Goal: Task Accomplishment & Management: Manage account settings

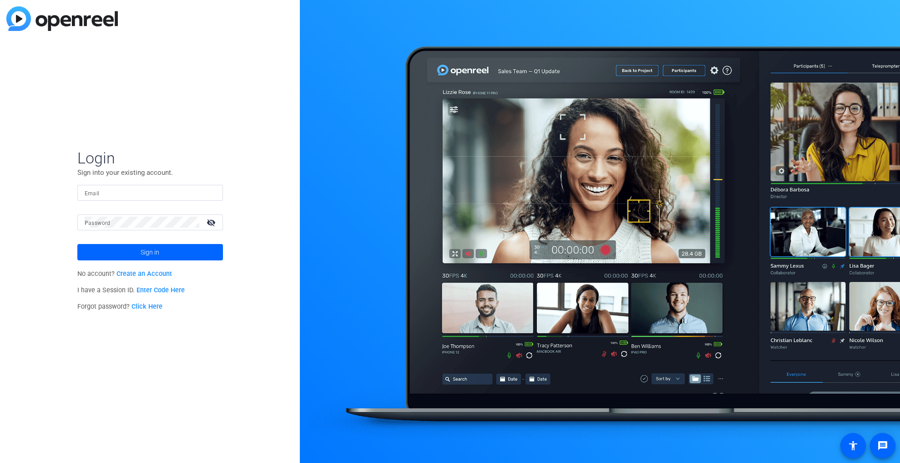
click at [118, 185] on div at bounding box center [150, 193] width 131 height 16
type input "[PERSON_NAME][EMAIL_ADDRESS][DOMAIN_NAME]"
click at [77, 244] on button "Sign in" at bounding box center [150, 252] width 146 height 16
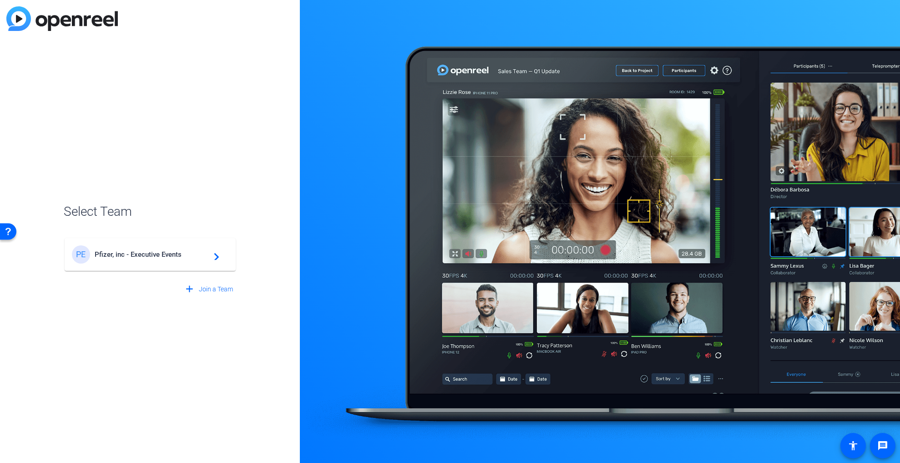
click at [143, 258] on span "Pfizer, inc - Executive Events" at bounding box center [152, 254] width 114 height 8
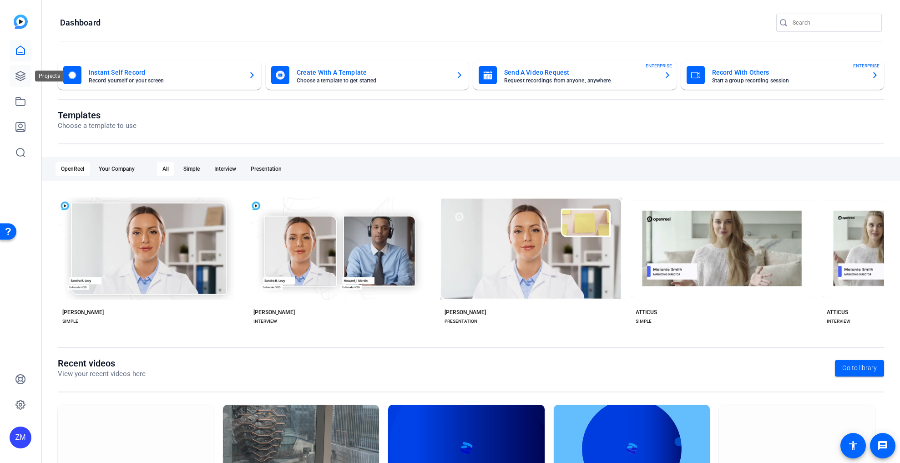
click at [17, 76] on icon at bounding box center [20, 75] width 9 height 9
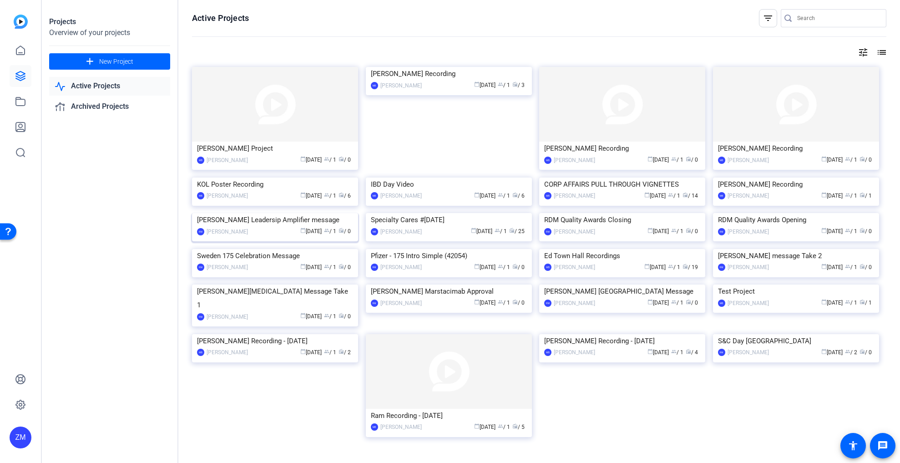
click at [265, 213] on img at bounding box center [275, 213] width 166 height 0
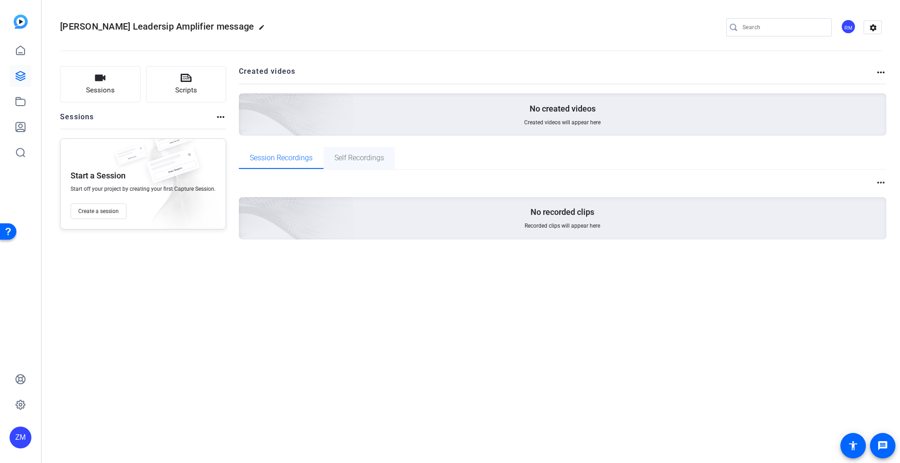
click at [349, 158] on span "Self Recordings" at bounding box center [359, 157] width 50 height 7
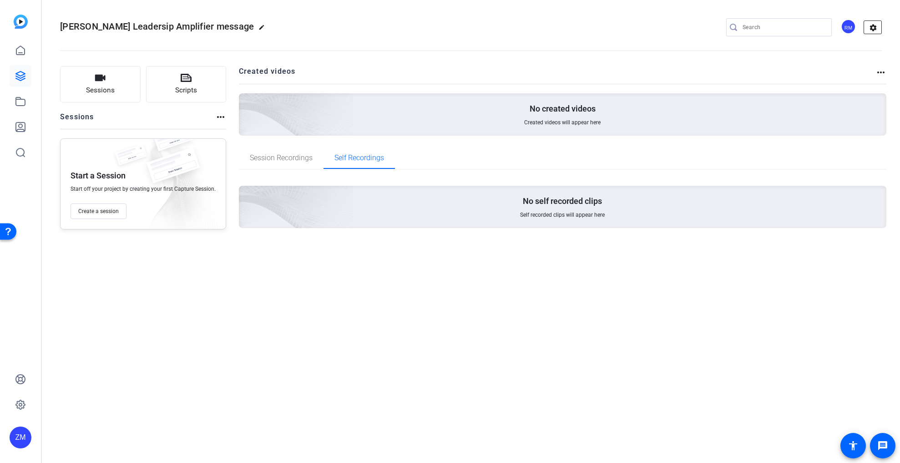
click at [871, 26] on mat-icon "settings" at bounding box center [873, 28] width 18 height 14
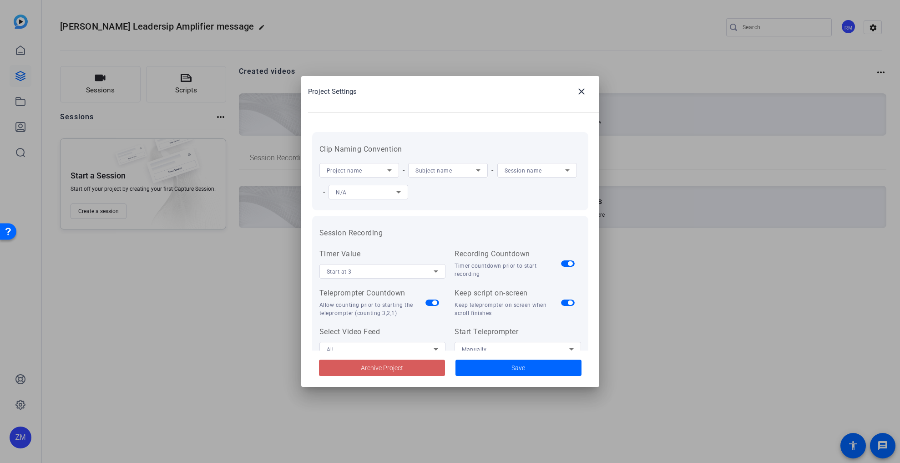
click at [384, 364] on span "Archive Project" at bounding box center [382, 368] width 42 height 10
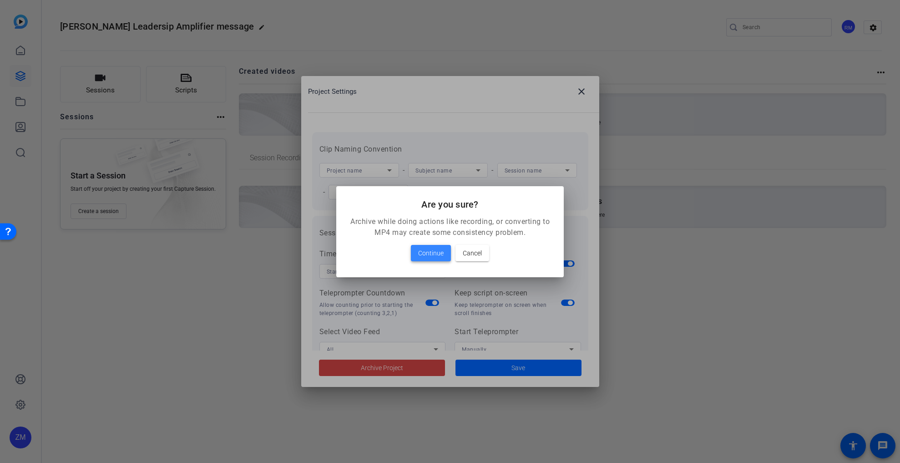
click at [434, 252] on span "Continue" at bounding box center [430, 253] width 25 height 11
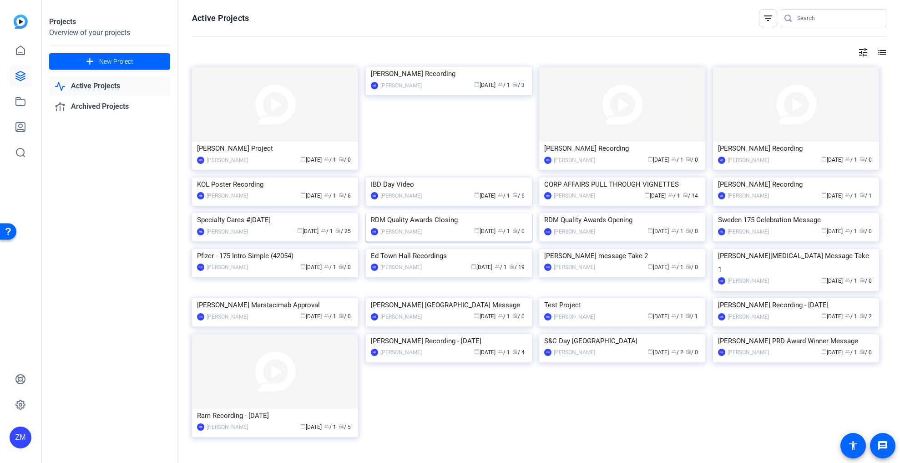
click at [460, 213] on img at bounding box center [449, 213] width 166 height 0
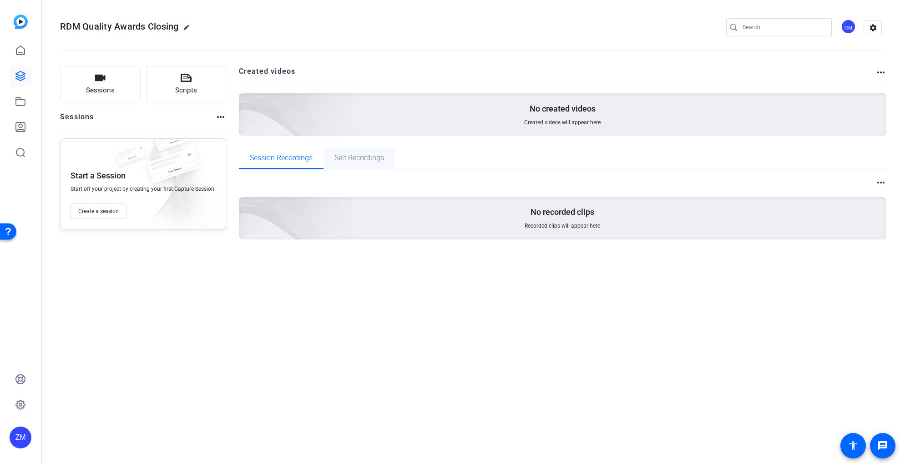
click at [358, 158] on span "Self Recordings" at bounding box center [359, 157] width 50 height 7
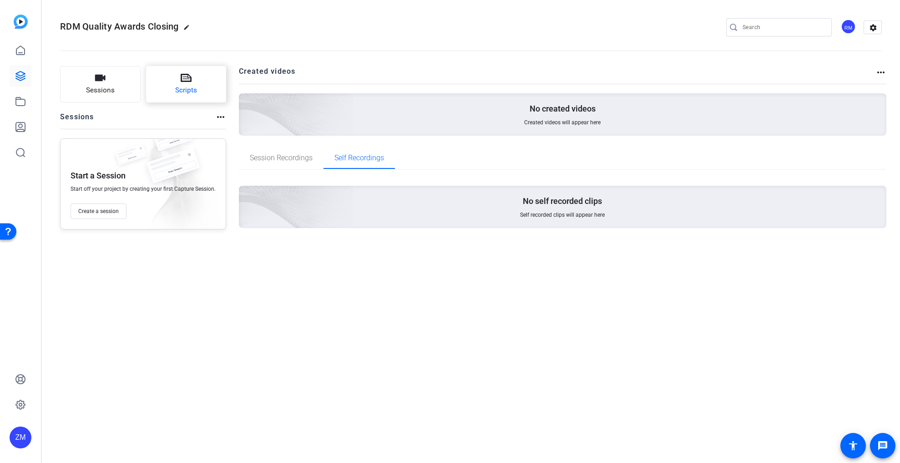
click at [197, 83] on button "Scripts" at bounding box center [186, 84] width 81 height 36
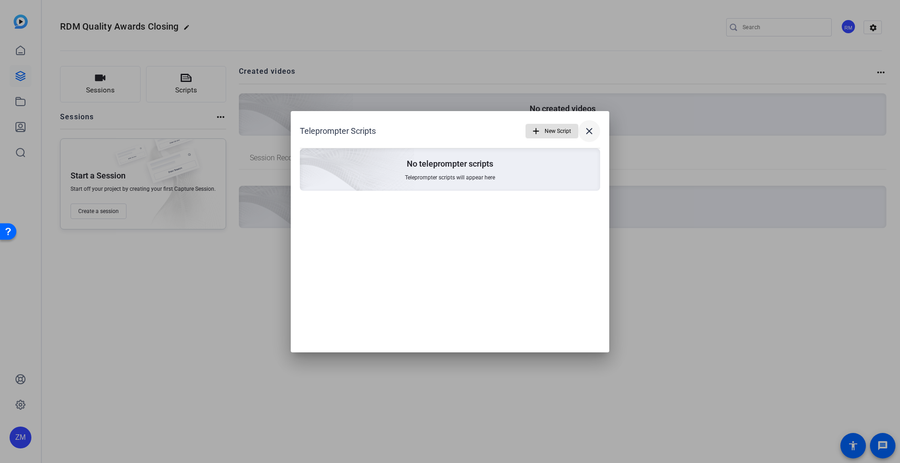
click at [590, 131] on mat-icon "close" at bounding box center [589, 131] width 11 height 11
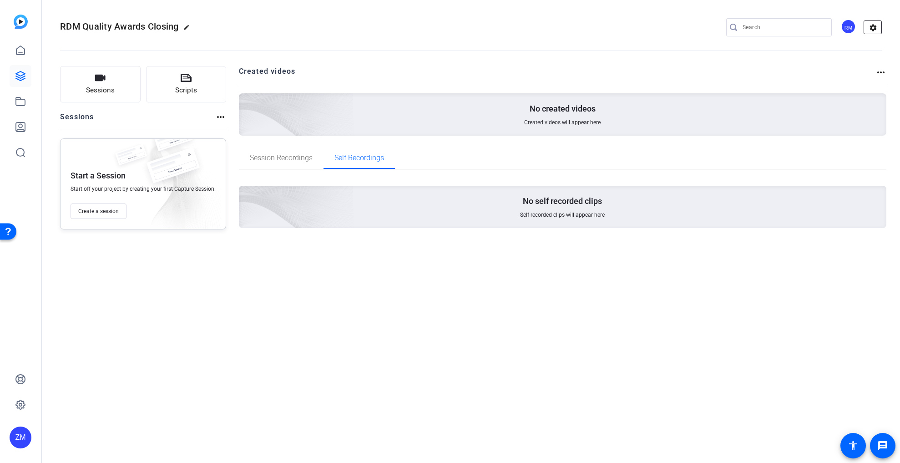
click at [872, 26] on mat-icon "settings" at bounding box center [873, 28] width 18 height 14
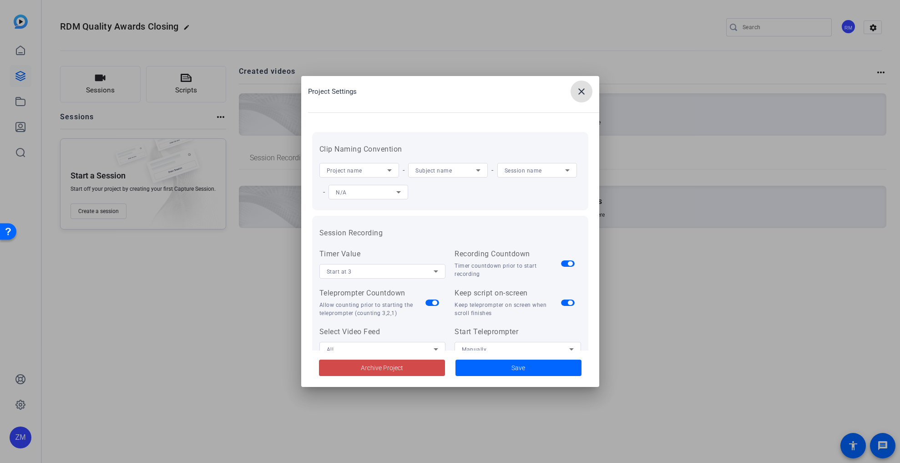
click at [382, 366] on span "Archive Project" at bounding box center [382, 368] width 42 height 10
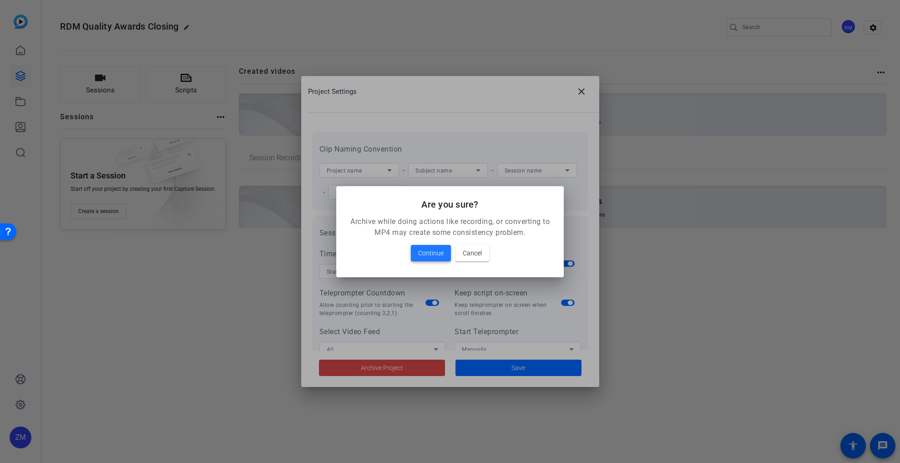
click at [424, 251] on span "Continue" at bounding box center [430, 253] width 25 height 11
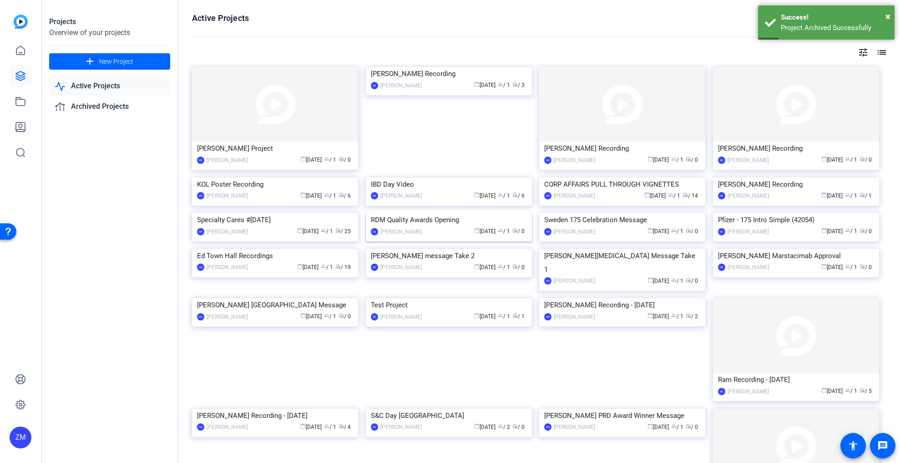
click at [445, 213] on img at bounding box center [449, 213] width 166 height 0
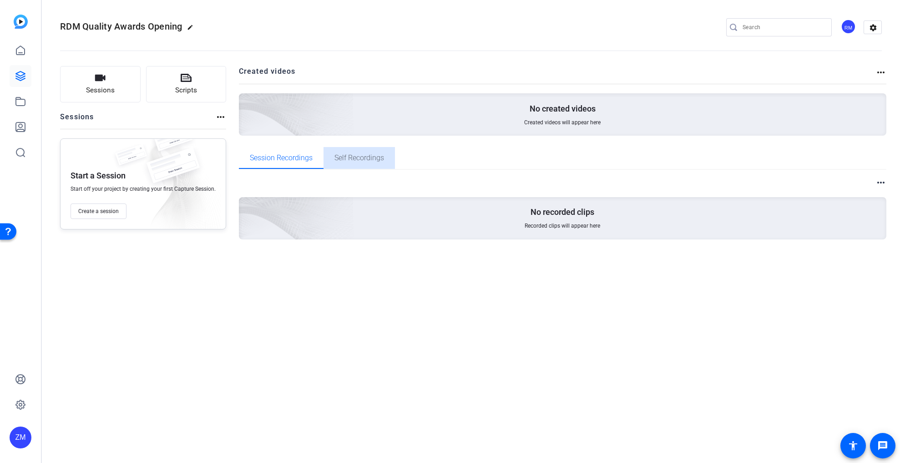
click at [368, 163] on span "Self Recordings" at bounding box center [359, 158] width 50 height 22
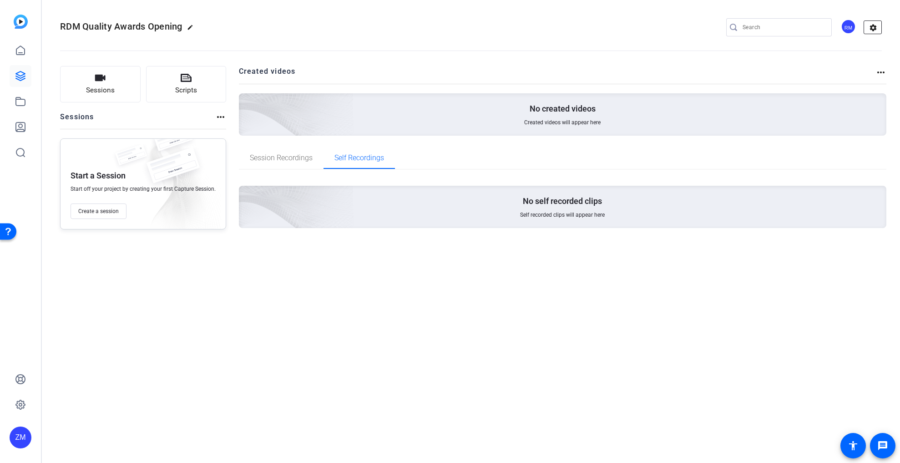
click at [877, 28] on mat-icon "settings" at bounding box center [873, 28] width 18 height 14
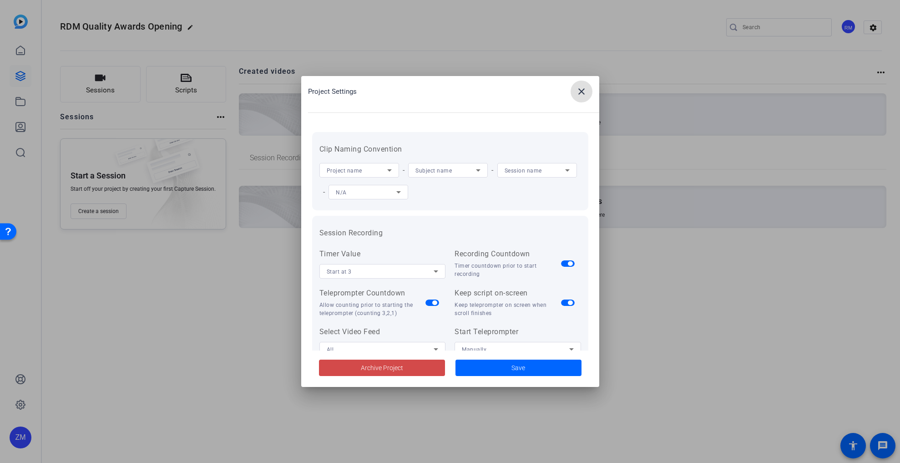
click at [401, 369] on span "Archive Project" at bounding box center [382, 368] width 42 height 10
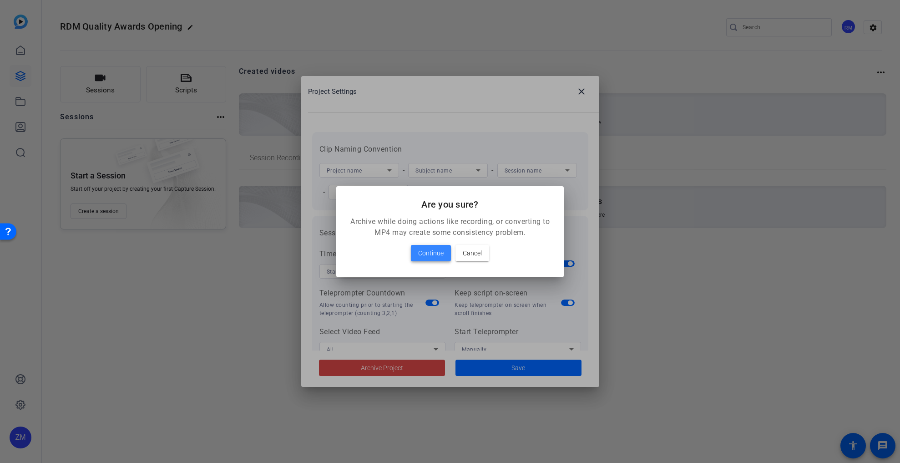
click at [432, 251] on span "Continue" at bounding box center [430, 253] width 25 height 11
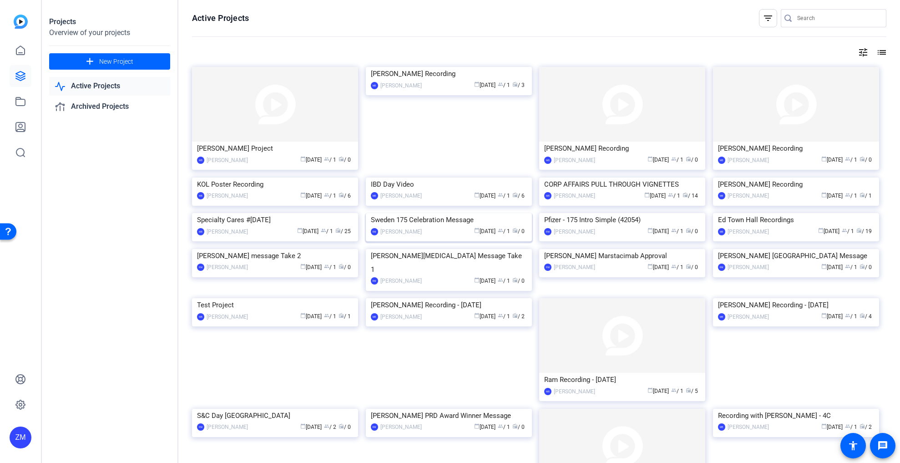
click at [444, 213] on img at bounding box center [449, 213] width 166 height 0
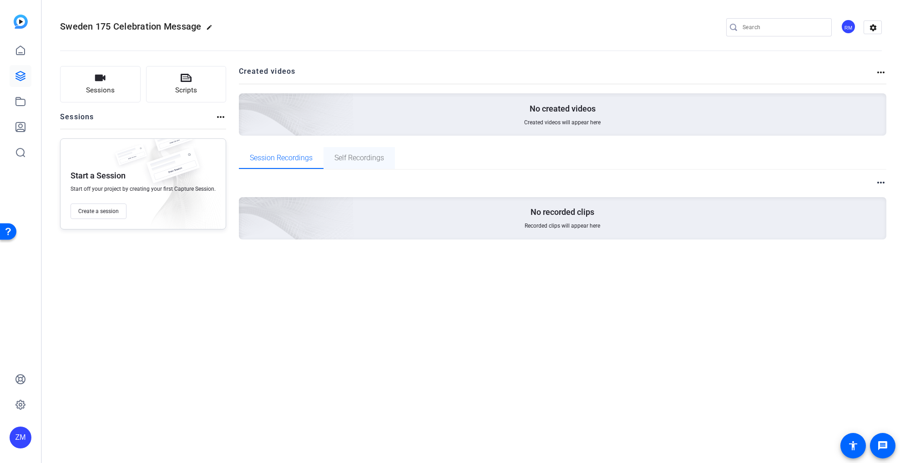
click at [375, 159] on span "Self Recordings" at bounding box center [359, 157] width 50 height 7
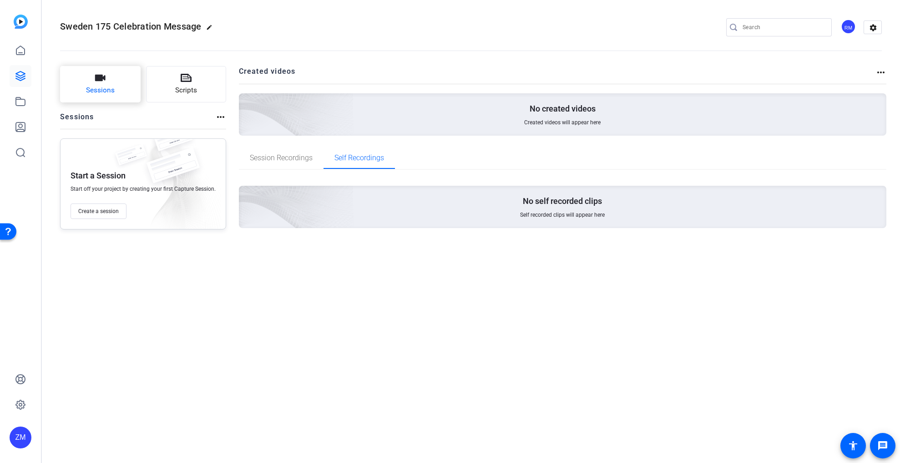
click at [101, 83] on icon "button" at bounding box center [100, 77] width 11 height 11
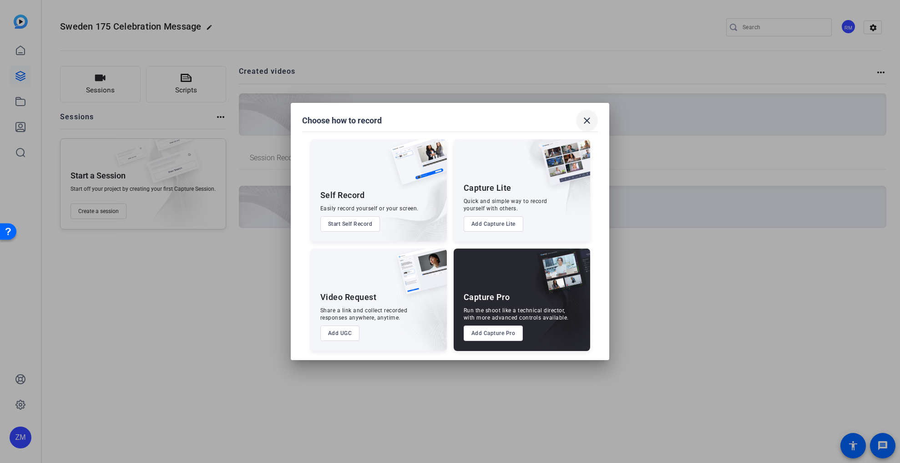
click at [583, 121] on mat-icon "close" at bounding box center [586, 120] width 11 height 11
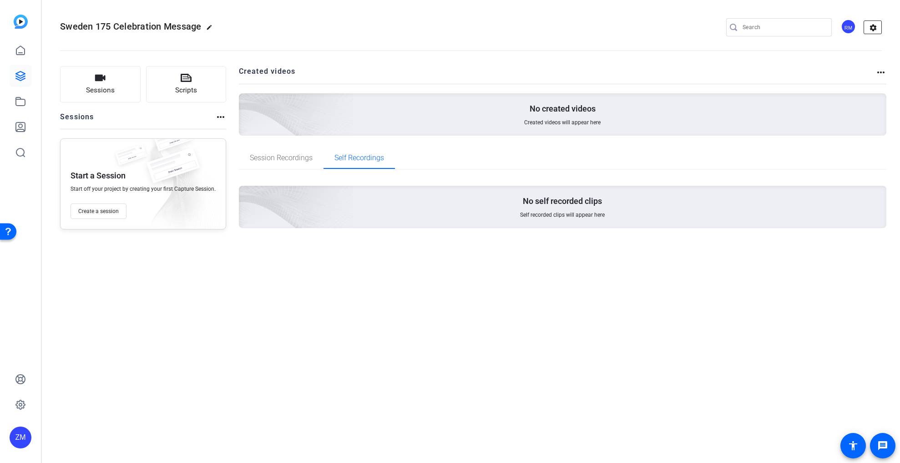
click at [874, 25] on mat-icon "settings" at bounding box center [873, 28] width 18 height 14
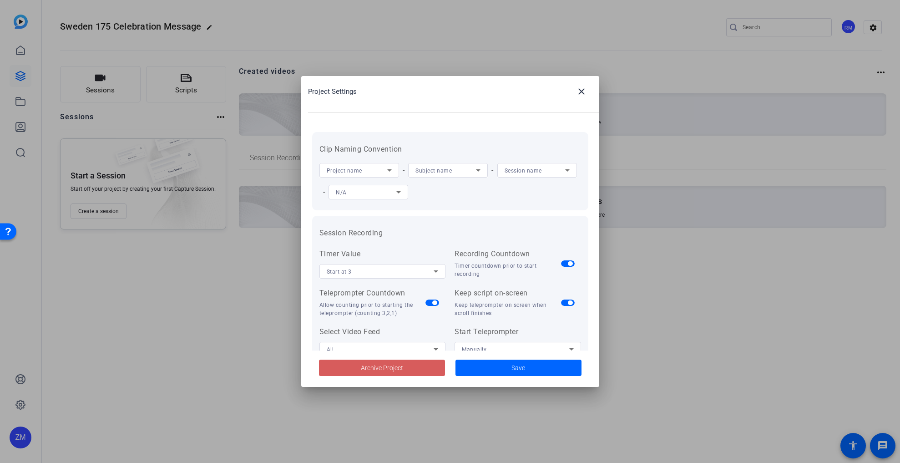
click at [397, 367] on span "Archive Project" at bounding box center [382, 368] width 42 height 10
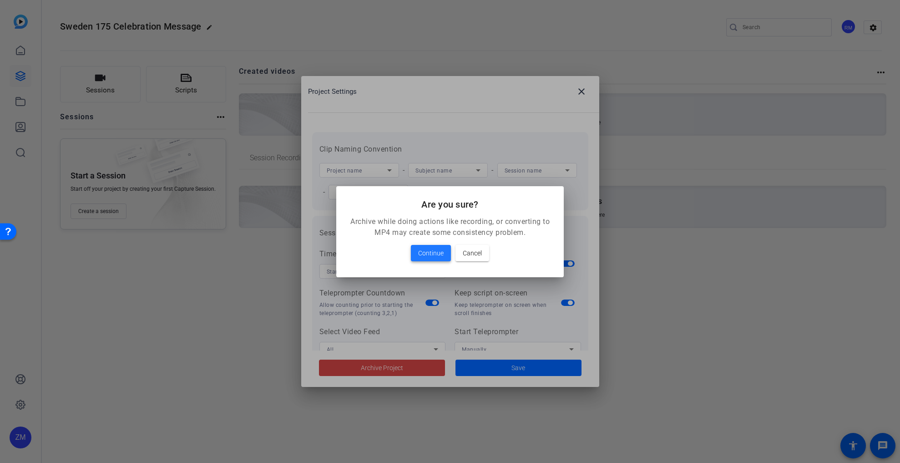
click at [426, 249] on span "Continue" at bounding box center [430, 253] width 25 height 11
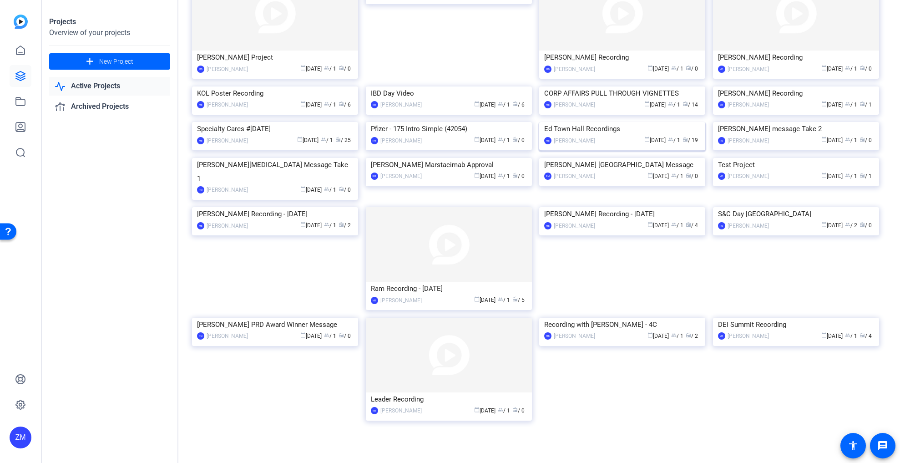
scroll to position [136, 0]
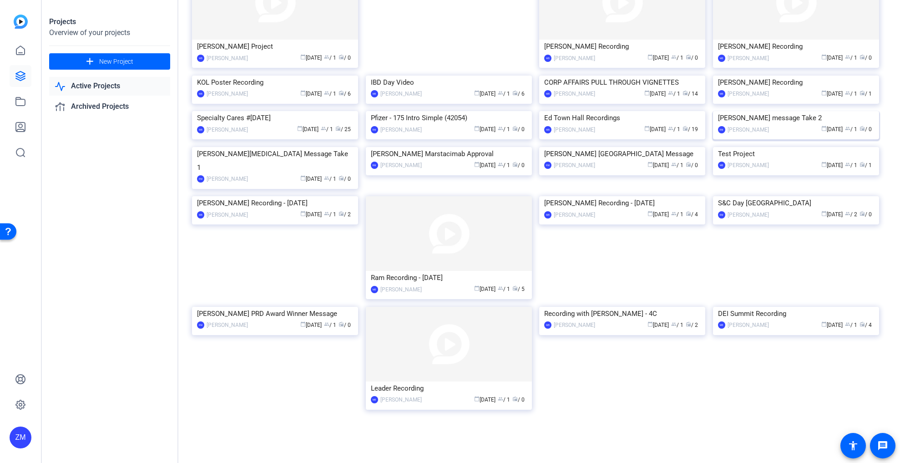
click at [793, 111] on img at bounding box center [796, 111] width 166 height 0
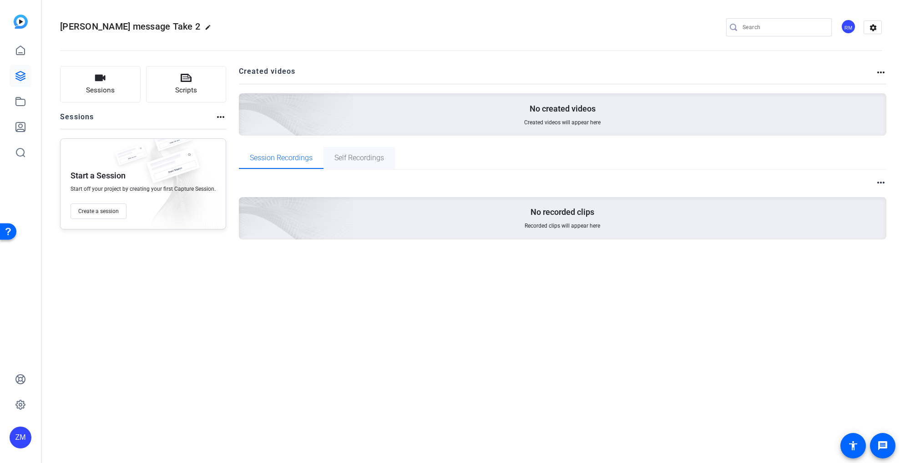
click at [370, 160] on span "Self Recordings" at bounding box center [359, 157] width 50 height 7
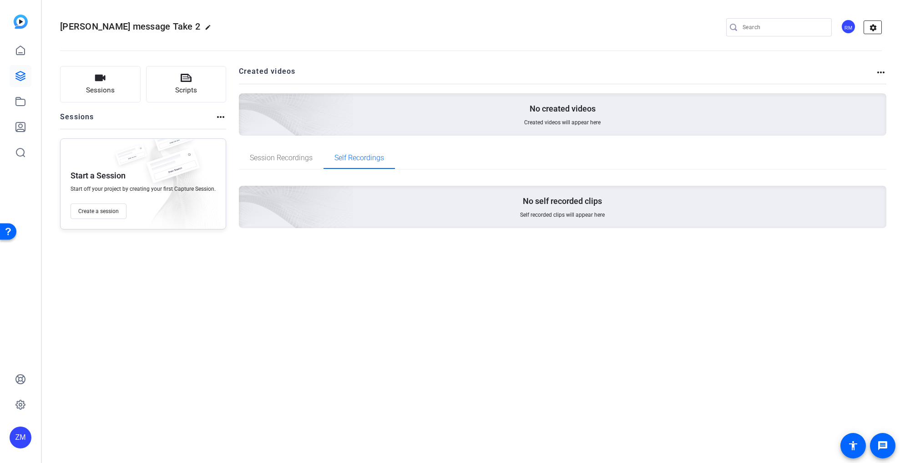
click at [871, 25] on mat-icon "settings" at bounding box center [873, 28] width 18 height 14
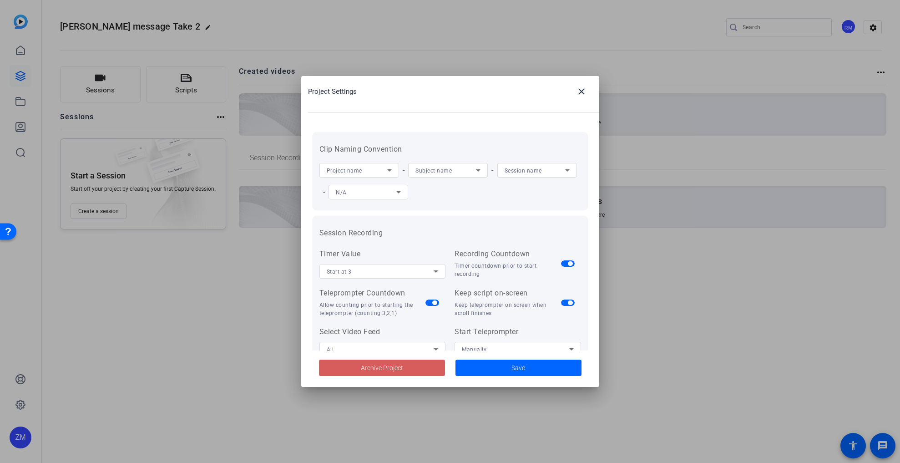
click at [383, 367] on span "Archive Project" at bounding box center [382, 368] width 42 height 10
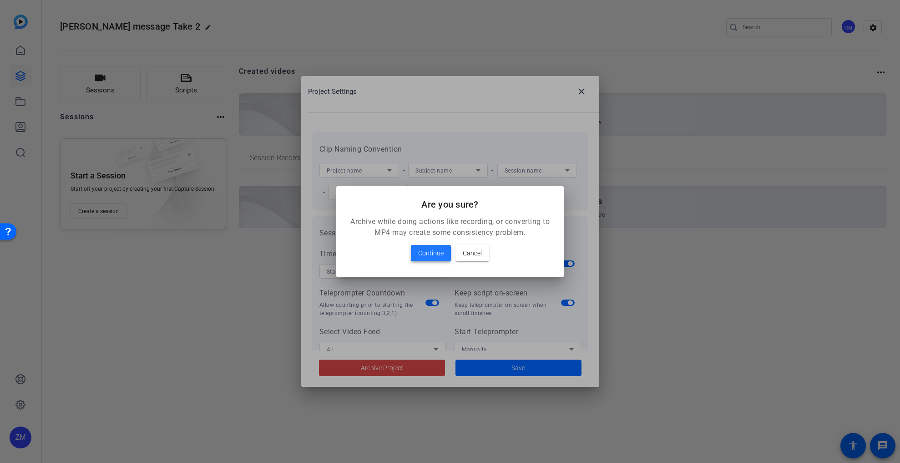
click at [437, 253] on span "Continue" at bounding box center [430, 253] width 25 height 11
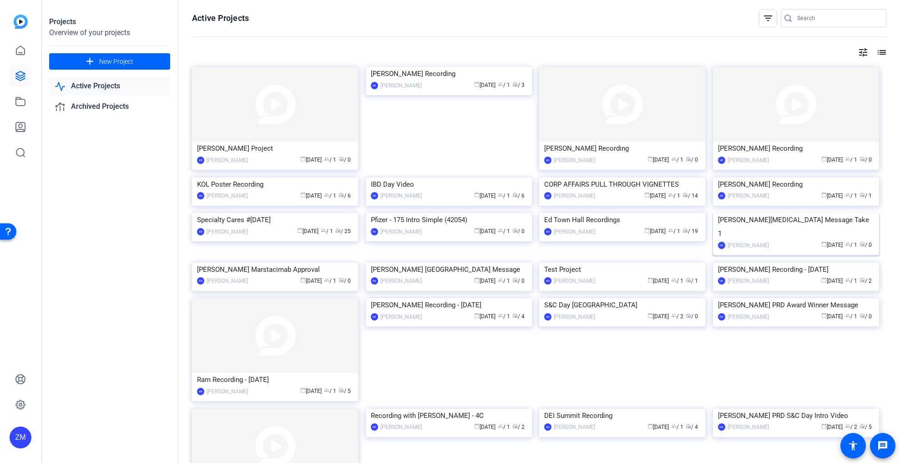
click at [796, 213] on img at bounding box center [796, 213] width 166 height 0
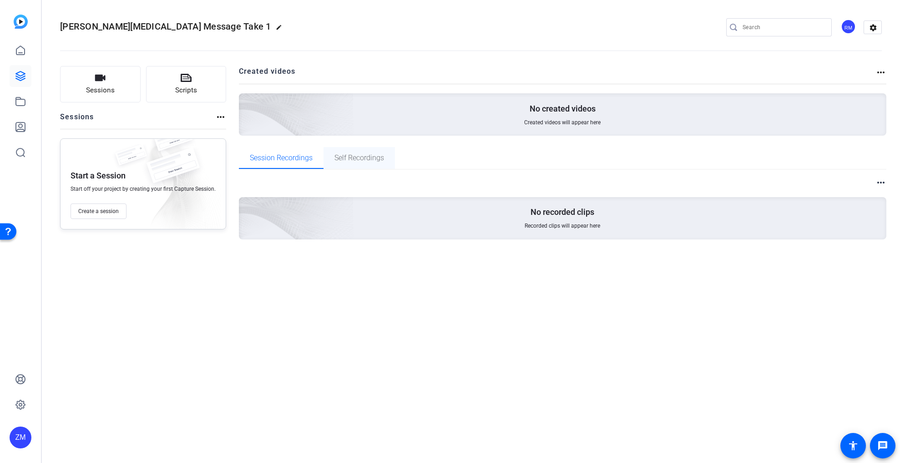
click at [367, 156] on span "Self Recordings" at bounding box center [359, 157] width 50 height 7
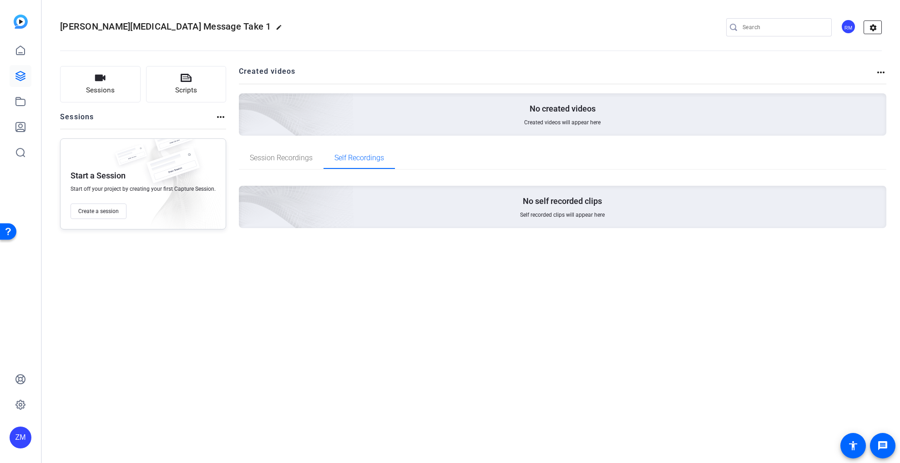
click at [872, 30] on mat-icon "settings" at bounding box center [873, 28] width 18 height 14
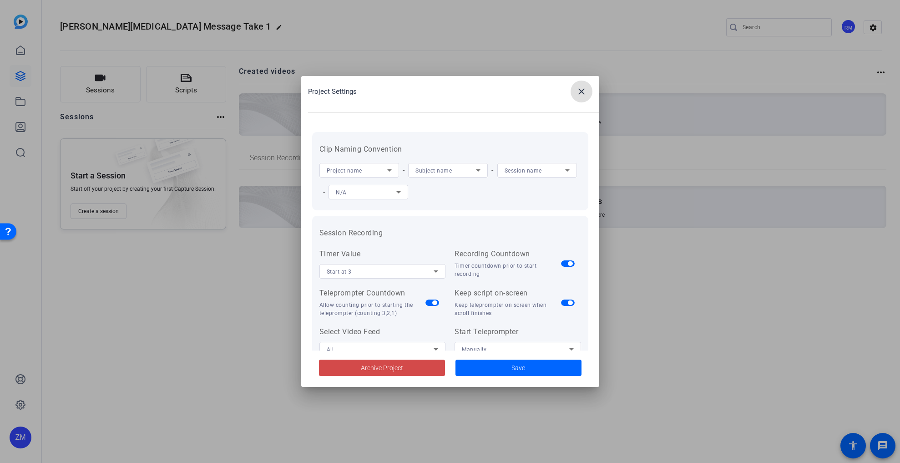
click at [400, 369] on span "Archive Project" at bounding box center [382, 368] width 42 height 10
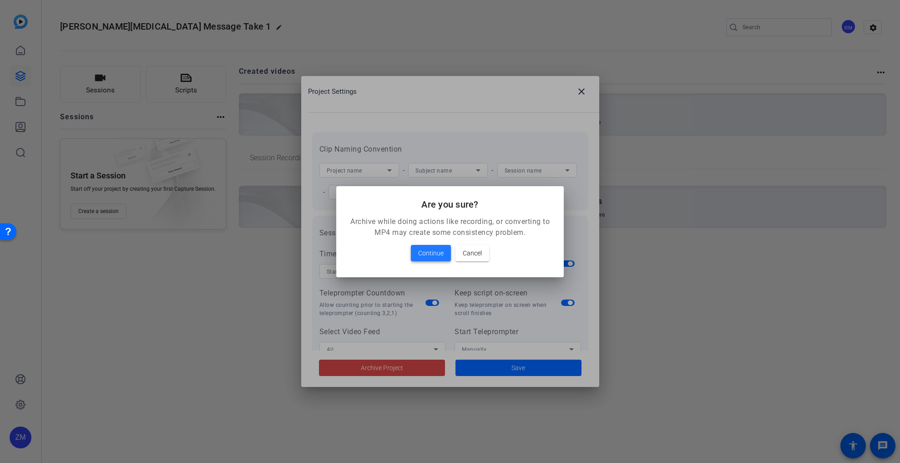
click at [432, 250] on span "Continue" at bounding box center [430, 253] width 25 height 11
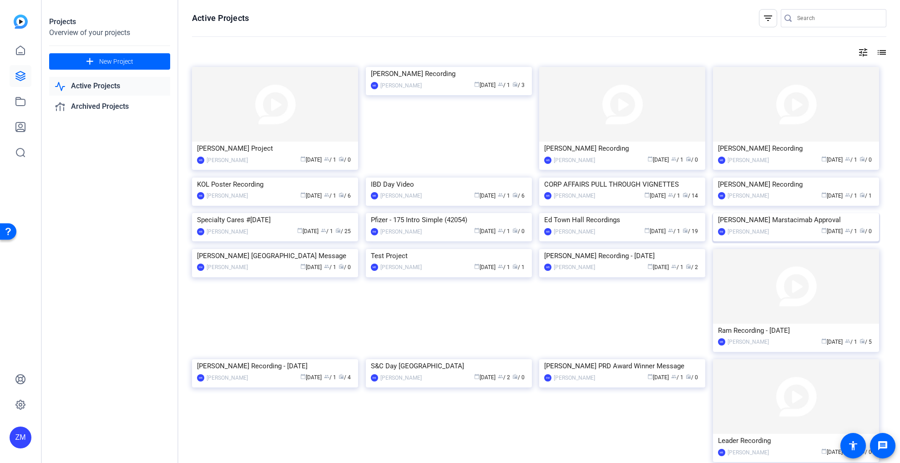
click at [802, 213] on img at bounding box center [796, 213] width 166 height 0
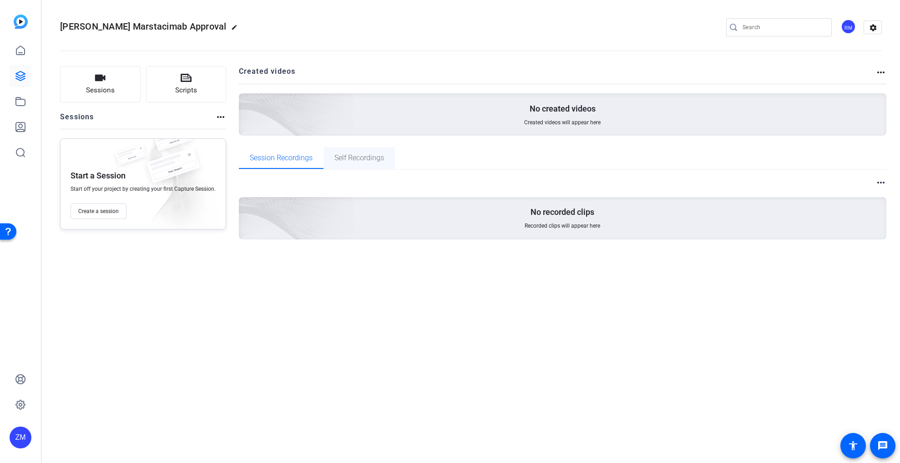
click at [341, 154] on span "Self Recordings" at bounding box center [359, 157] width 50 height 7
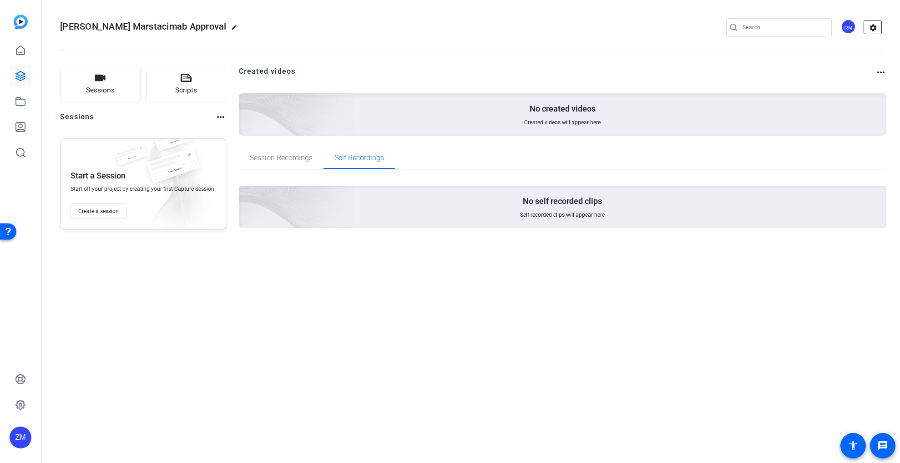
click at [875, 28] on mat-icon "settings" at bounding box center [873, 28] width 18 height 14
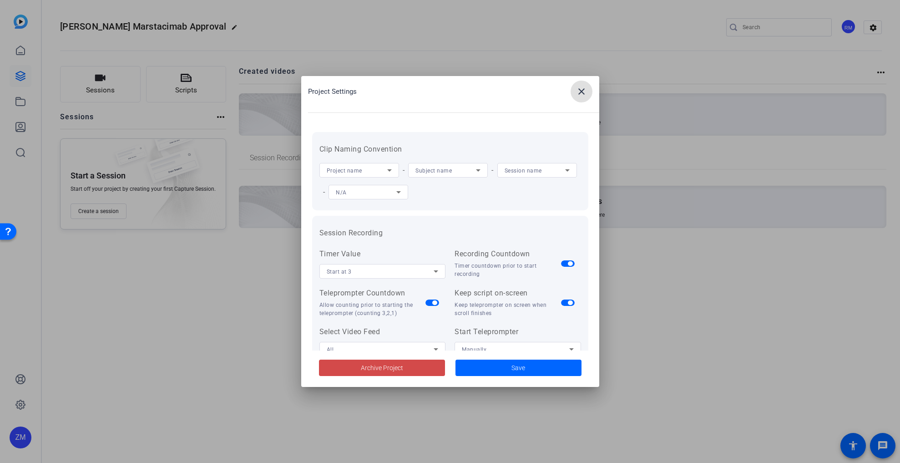
click at [398, 370] on span "Archive Project" at bounding box center [382, 368] width 42 height 10
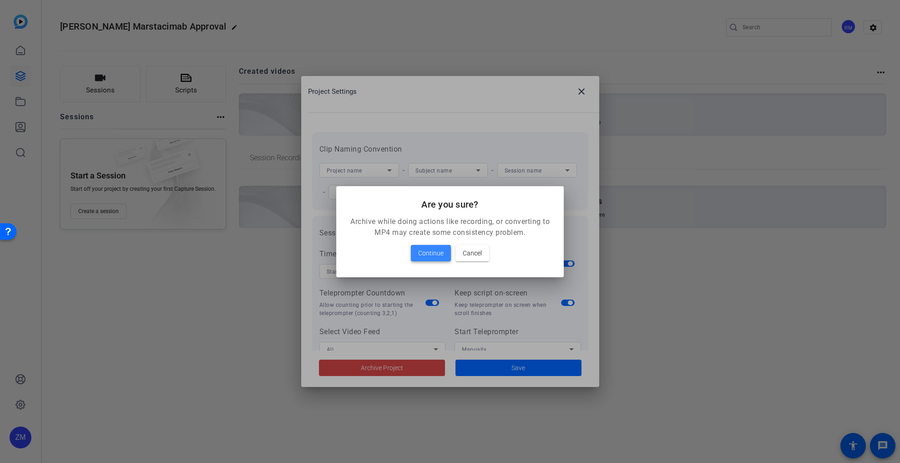
click at [432, 247] on span at bounding box center [431, 253] width 40 height 22
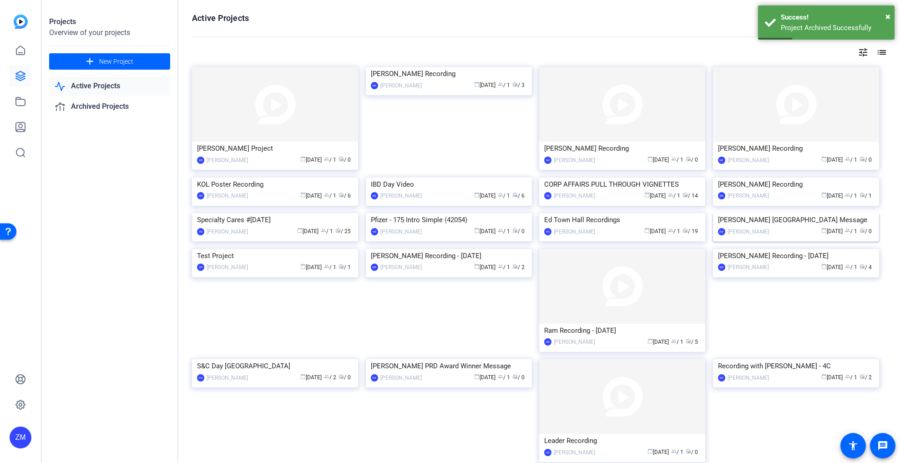
click at [803, 213] on img at bounding box center [796, 213] width 166 height 0
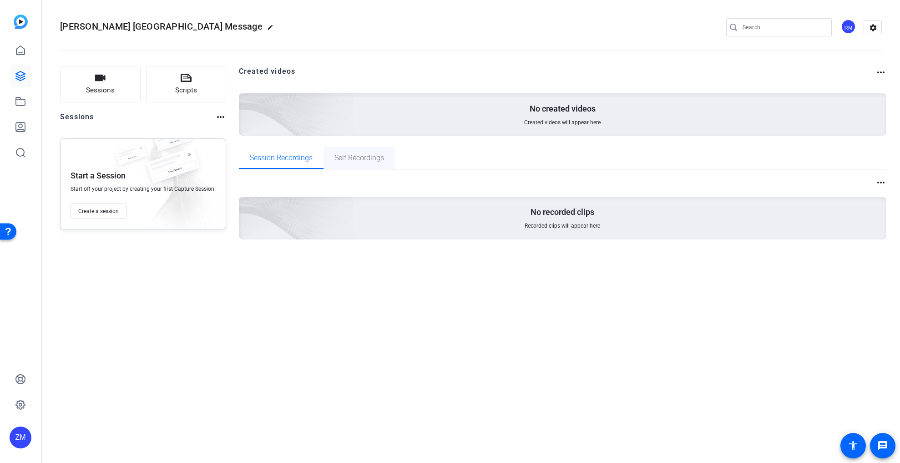
click at [359, 160] on span "Self Recordings" at bounding box center [359, 157] width 50 height 7
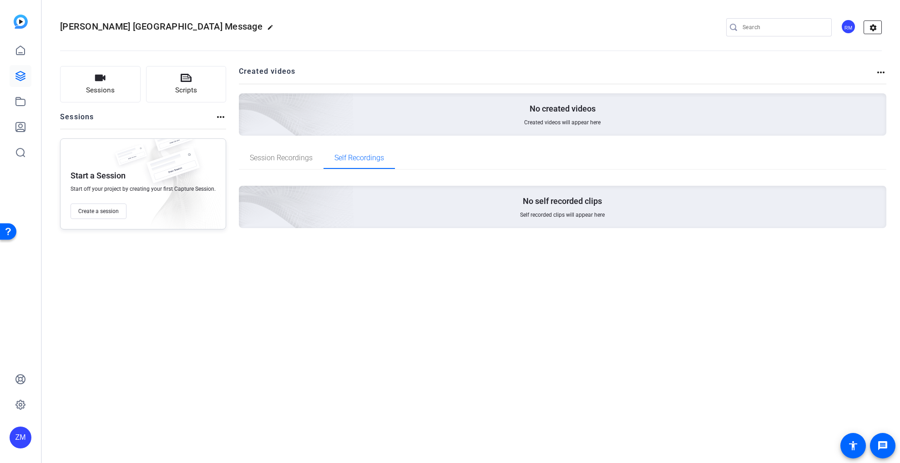
click at [875, 27] on mat-icon "settings" at bounding box center [873, 28] width 18 height 14
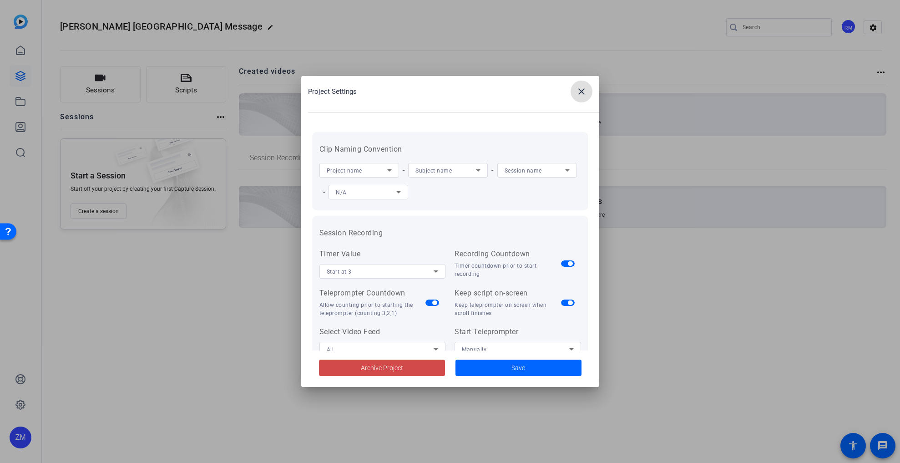
click at [387, 369] on span "Archive Project" at bounding box center [382, 368] width 42 height 10
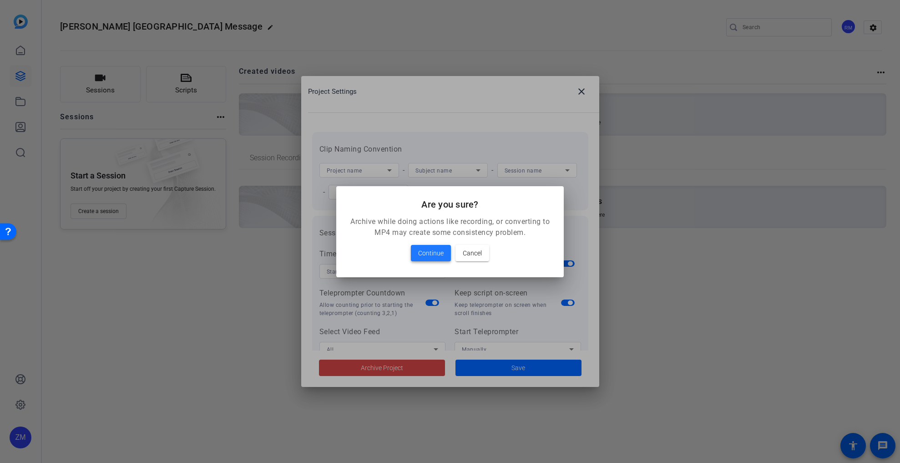
click at [425, 254] on span "Continue" at bounding box center [430, 253] width 25 height 11
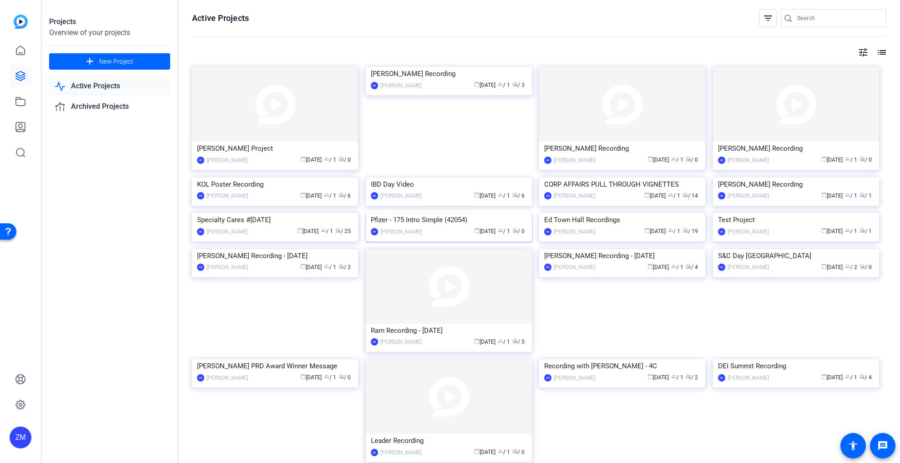
click at [441, 213] on img at bounding box center [449, 213] width 166 height 0
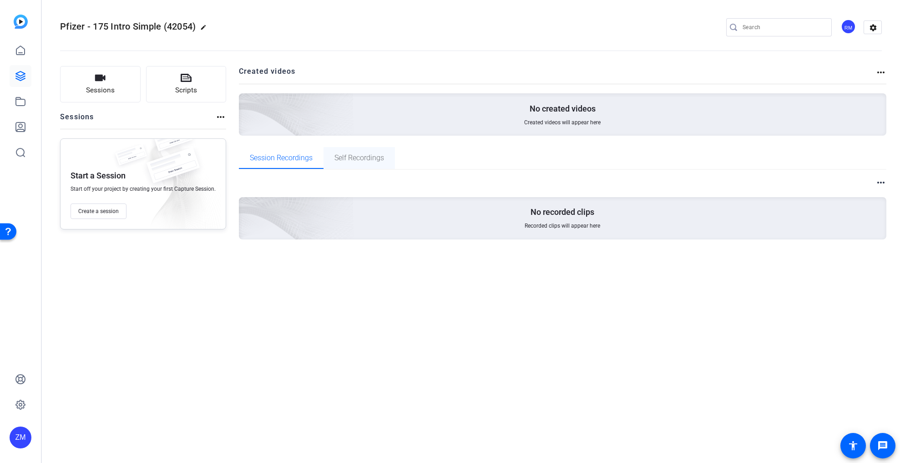
click at [354, 158] on span "Self Recordings" at bounding box center [359, 157] width 50 height 7
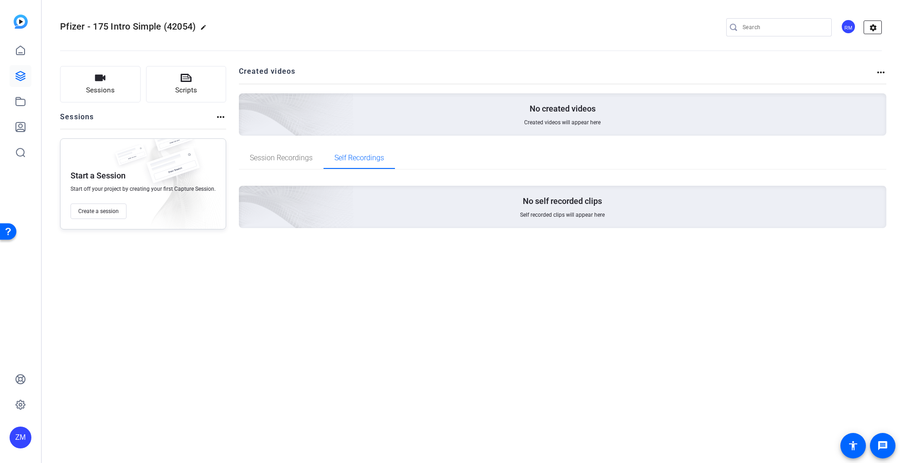
click at [879, 29] on mat-icon "settings" at bounding box center [873, 28] width 18 height 14
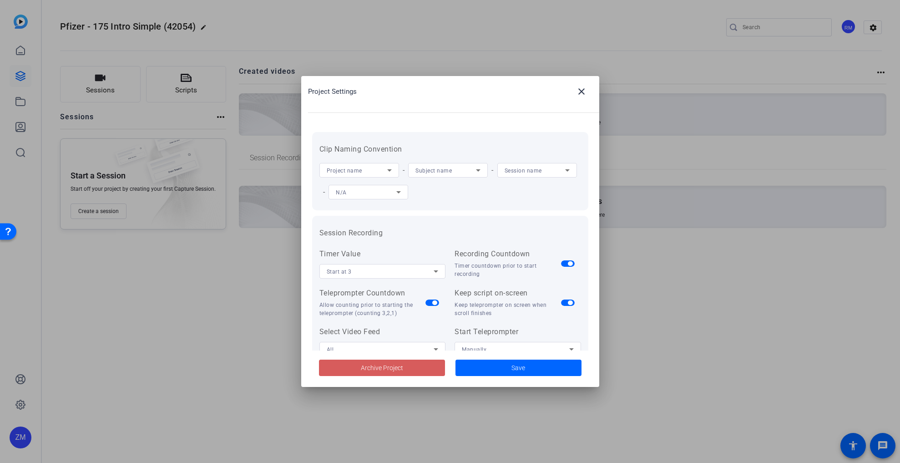
click at [417, 367] on span at bounding box center [382, 368] width 126 height 22
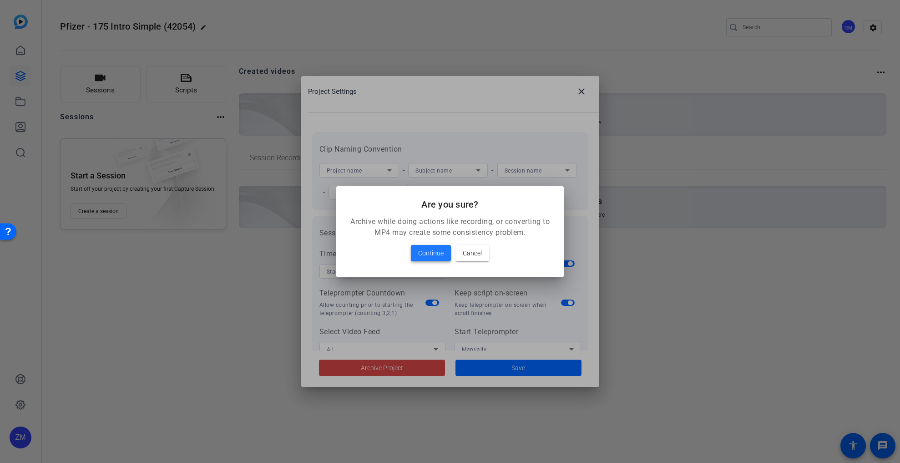
click at [432, 251] on span "Continue" at bounding box center [430, 253] width 25 height 11
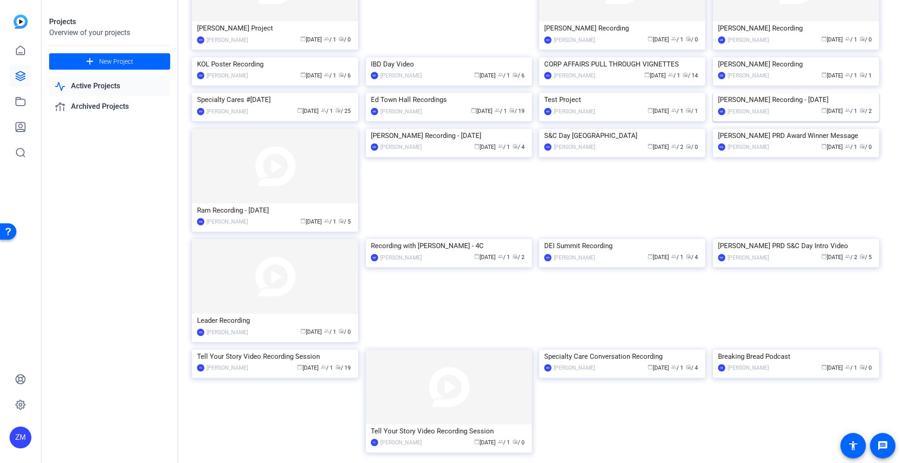
scroll to position [136, 0]
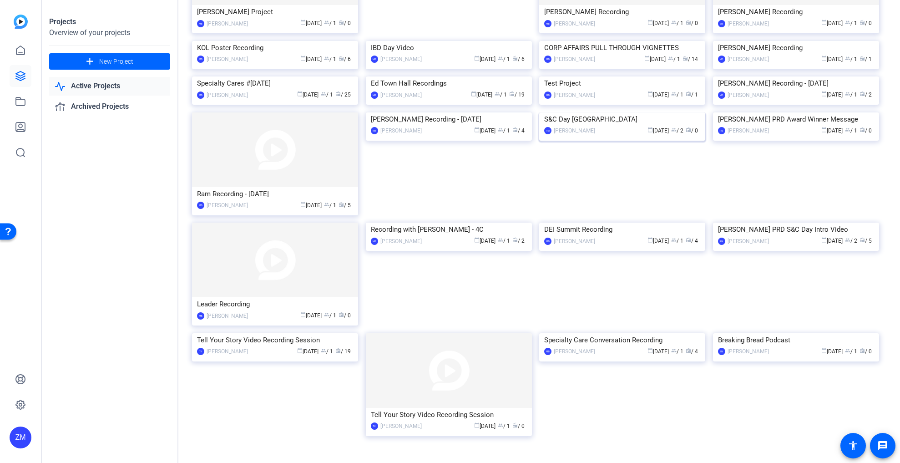
click at [619, 112] on img at bounding box center [622, 112] width 166 height 0
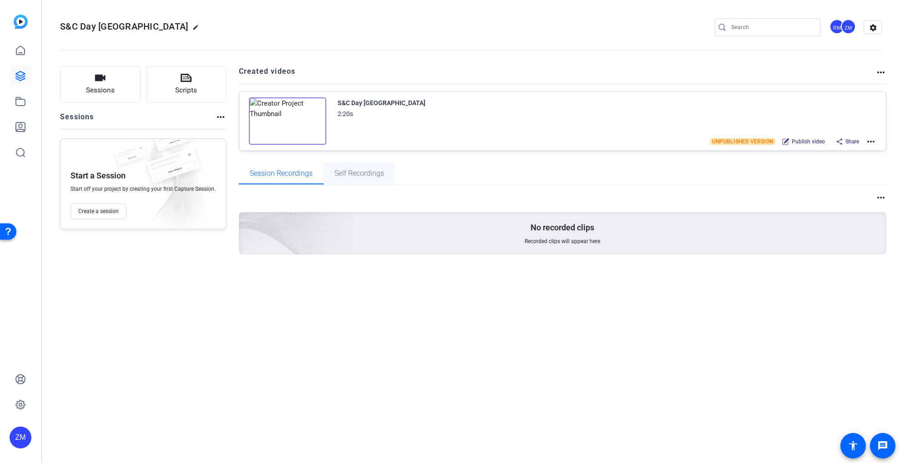
click at [364, 174] on span "Self Recordings" at bounding box center [359, 173] width 50 height 7
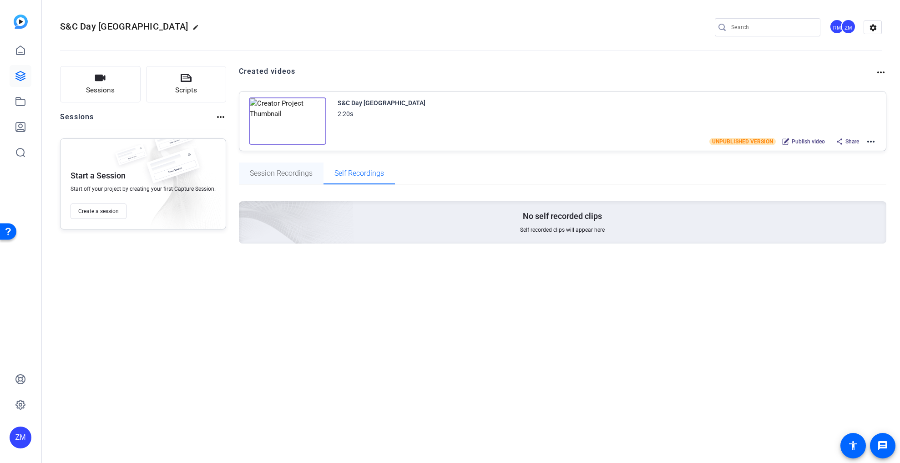
click at [277, 175] on span "Session Recordings" at bounding box center [281, 173] width 63 height 7
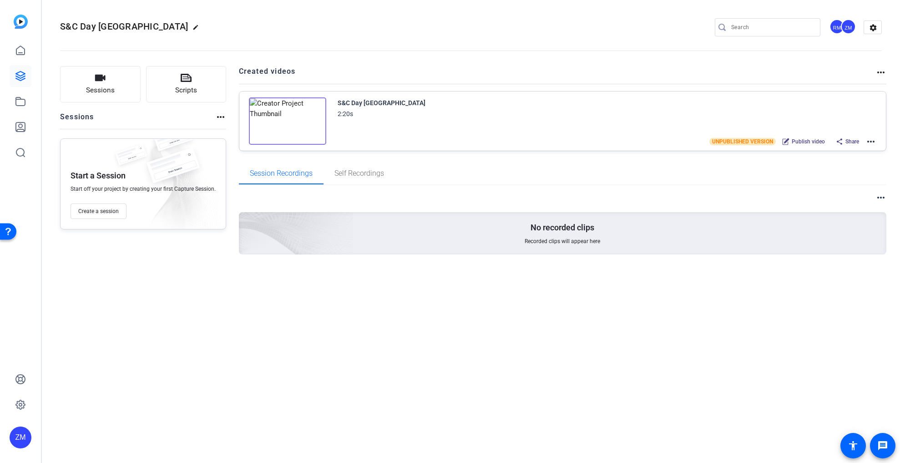
click at [874, 141] on mat-icon "more_horiz" at bounding box center [870, 141] width 11 height 11
click at [835, 218] on span "Download Video" at bounding box center [837, 220] width 63 height 11
click at [868, 141] on mat-icon "more_horiz" at bounding box center [870, 141] width 11 height 11
click at [755, 197] on div at bounding box center [450, 231] width 900 height 463
click at [873, 141] on mat-icon "more_horiz" at bounding box center [870, 141] width 11 height 11
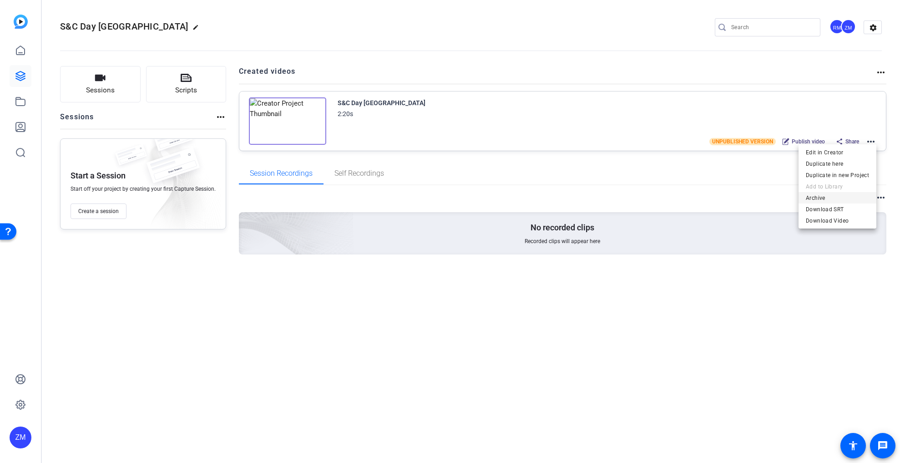
click at [818, 196] on span "Archive" at bounding box center [837, 197] width 63 height 11
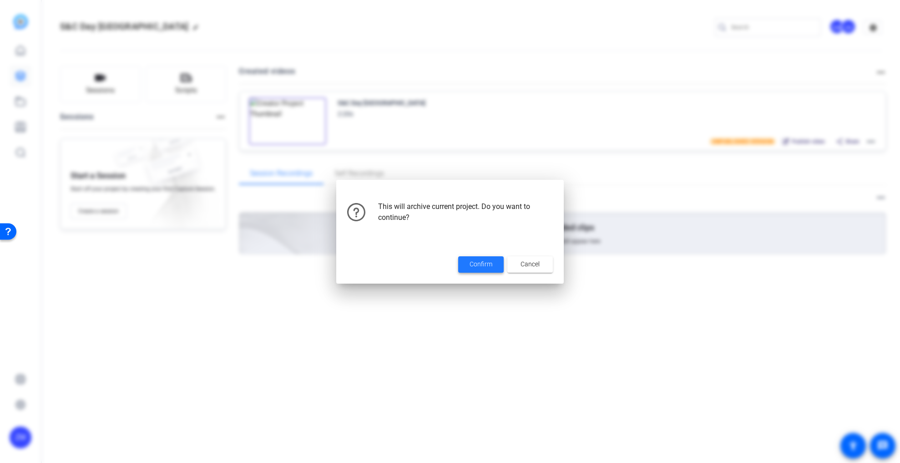
click at [480, 263] on span "Confirm" at bounding box center [481, 264] width 23 height 10
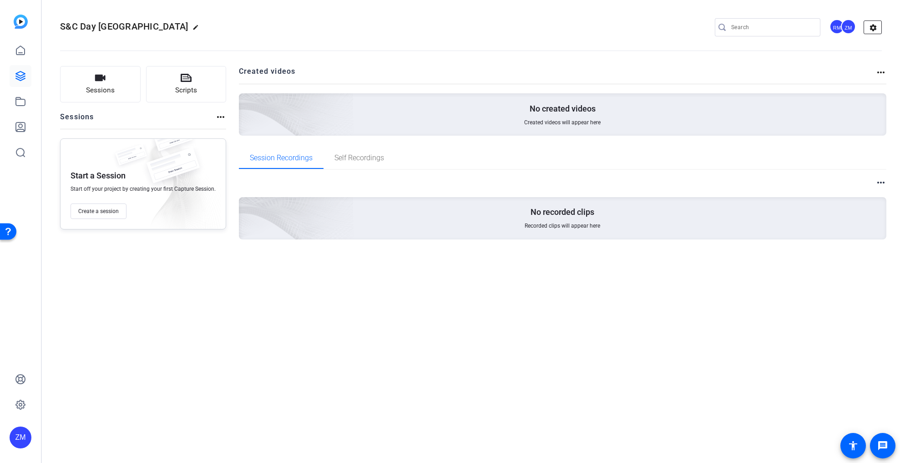
click at [878, 25] on mat-icon "settings" at bounding box center [873, 28] width 18 height 14
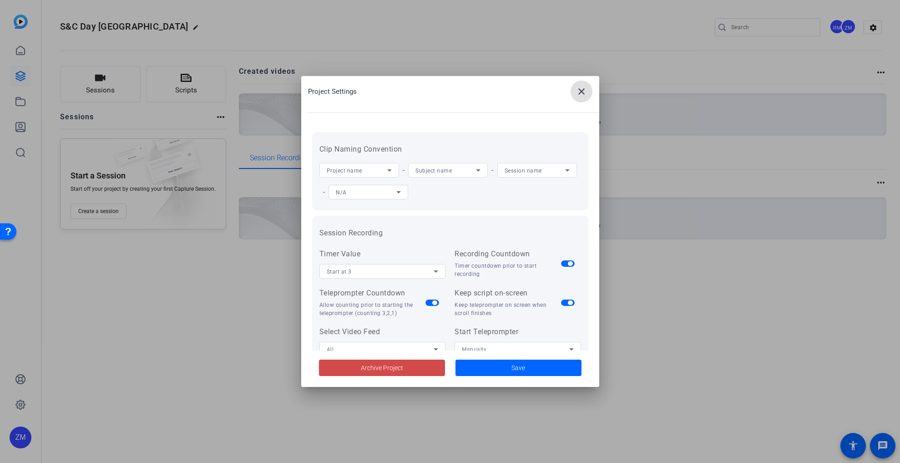
click at [364, 367] on span "Archive Project" at bounding box center [382, 368] width 42 height 10
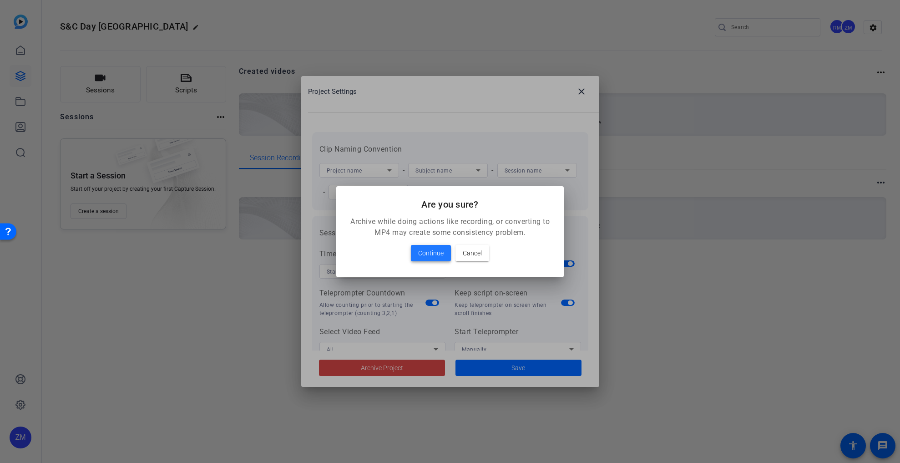
click at [429, 252] on span "Continue" at bounding box center [430, 253] width 25 height 11
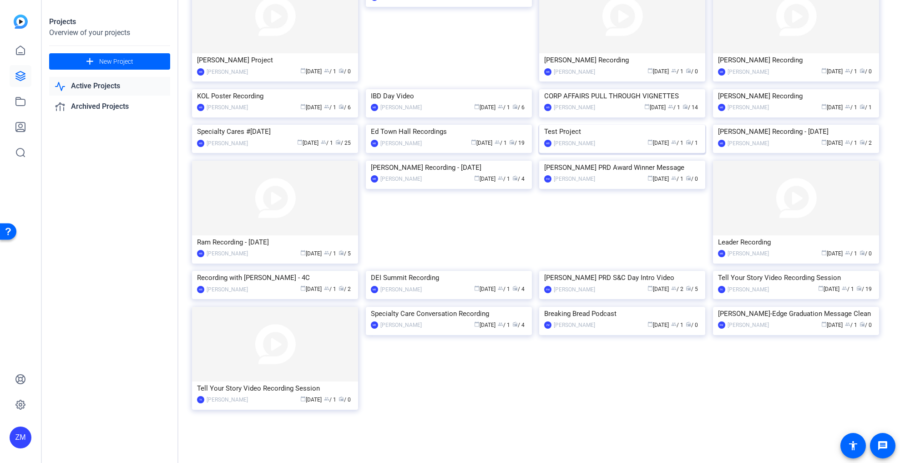
scroll to position [227, 0]
click at [614, 161] on img at bounding box center [622, 161] width 166 height 0
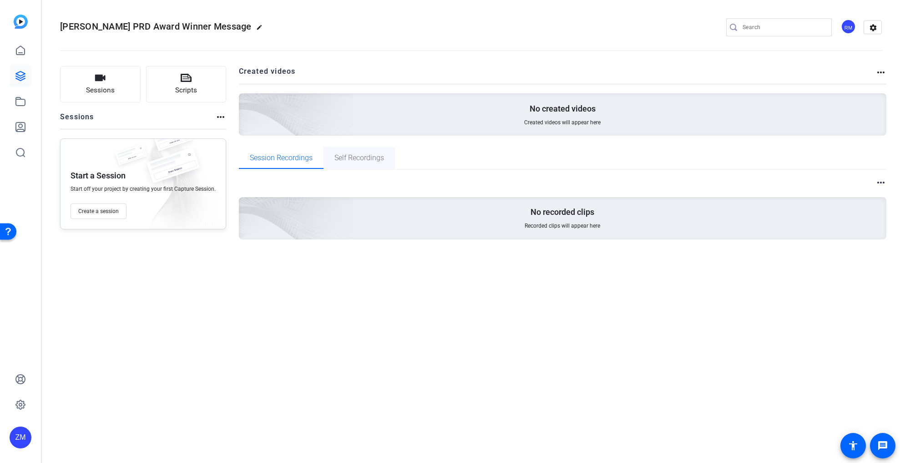
click at [371, 159] on span "Self Recordings" at bounding box center [359, 157] width 50 height 7
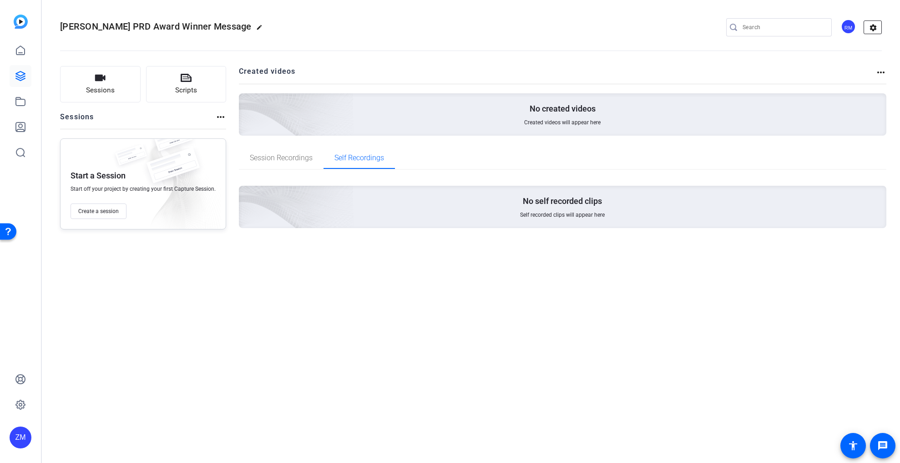
click at [874, 30] on mat-icon "settings" at bounding box center [873, 28] width 18 height 14
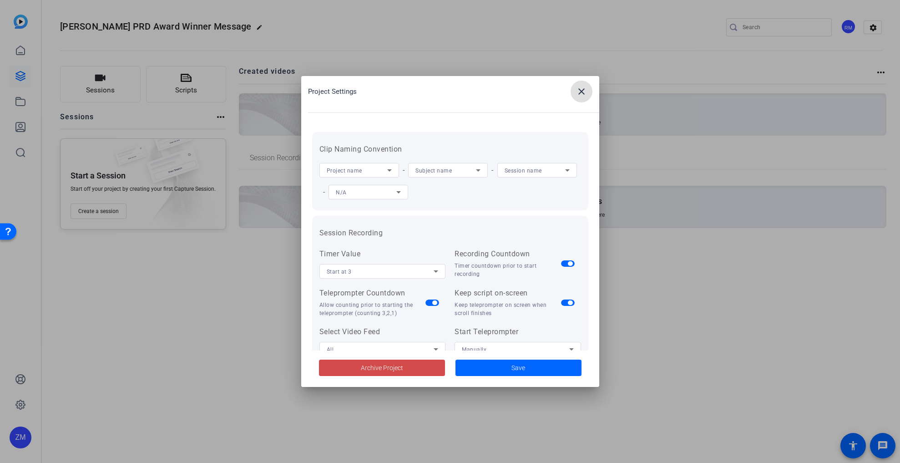
click at [380, 368] on span "Archive Project" at bounding box center [382, 368] width 42 height 10
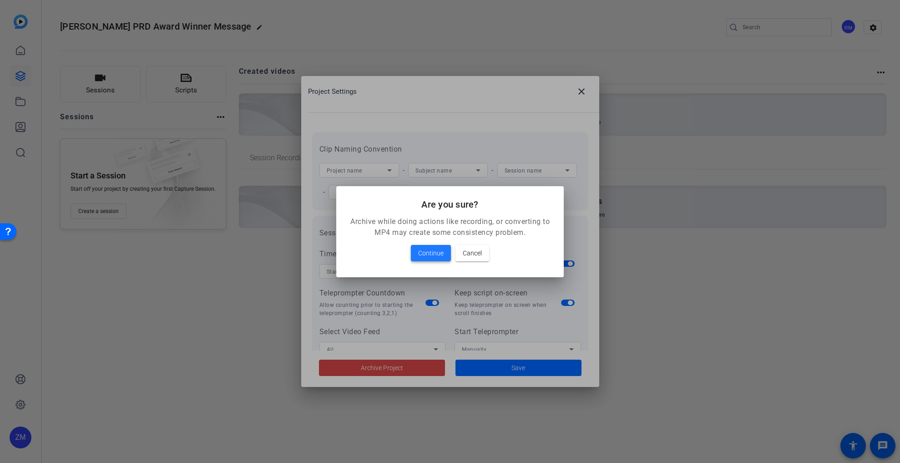
click at [426, 252] on span "Continue" at bounding box center [430, 253] width 25 height 11
